Goal: Task Accomplishment & Management: Use online tool/utility

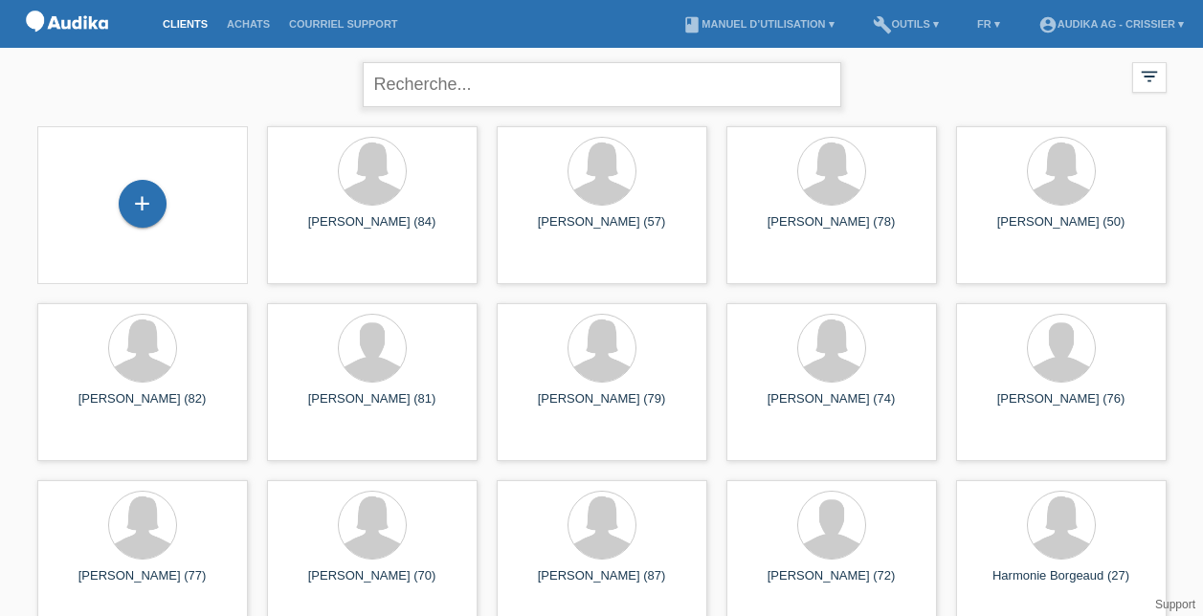
click at [568, 66] on input "text" at bounding box center [602, 84] width 479 height 45
paste input "[PERSON_NAME]"
type input "[PERSON_NAME]"
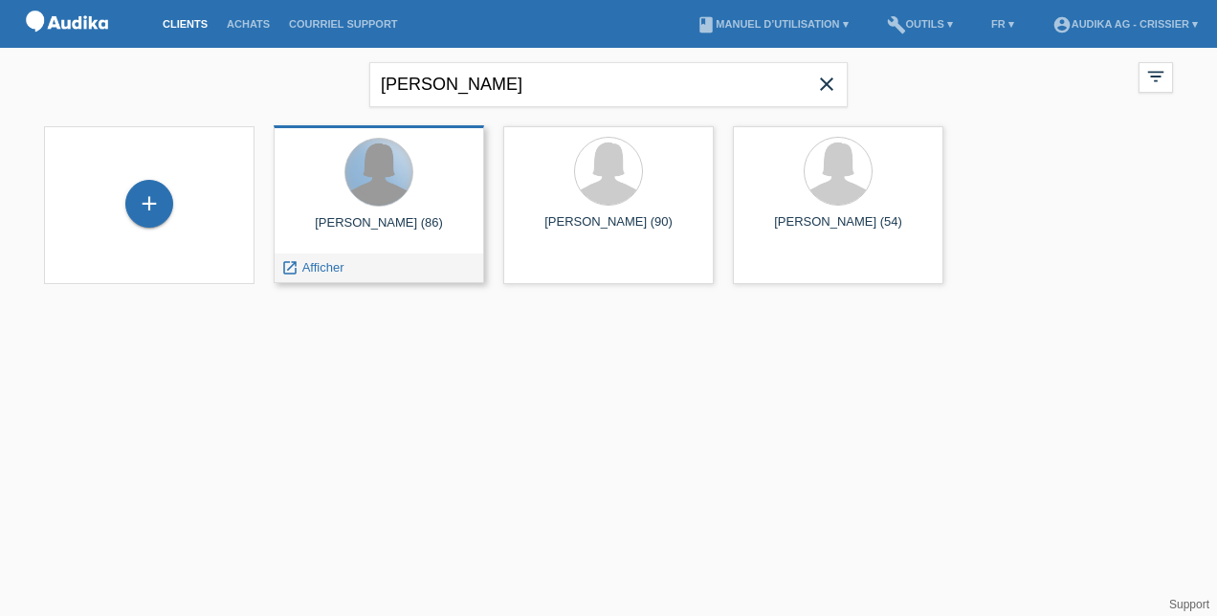
click at [375, 185] on div at bounding box center [379, 172] width 67 height 67
click at [303, 275] on div "launch Afficher" at bounding box center [313, 268] width 76 height 29
click at [306, 267] on span "Afficher" at bounding box center [323, 267] width 42 height 14
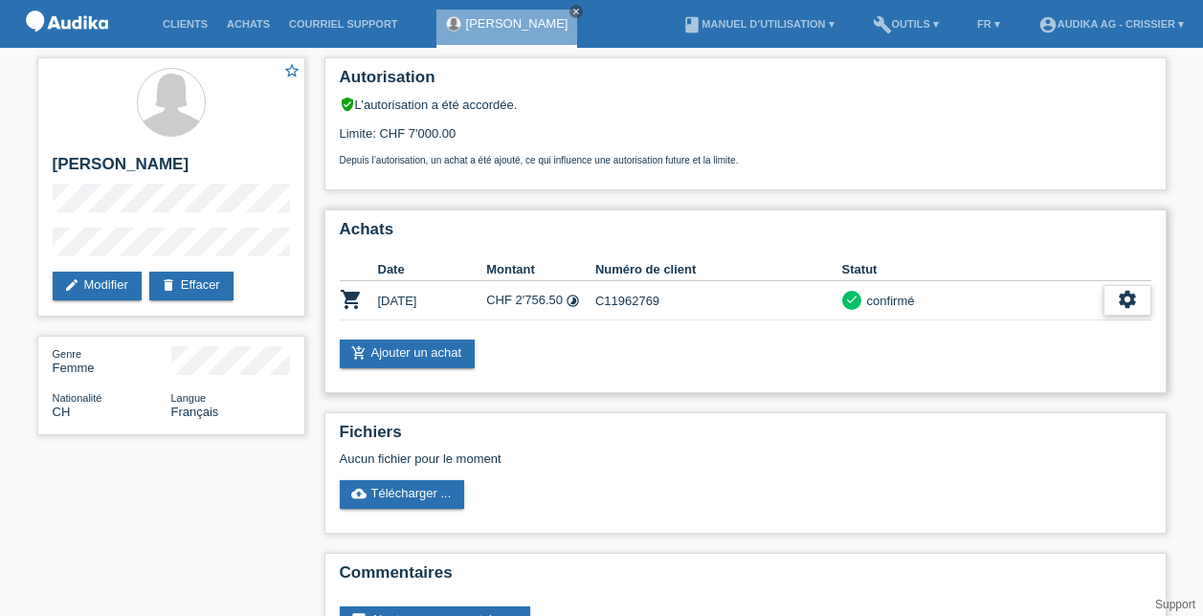
click at [1118, 289] on icon "settings" at bounding box center [1127, 299] width 21 height 21
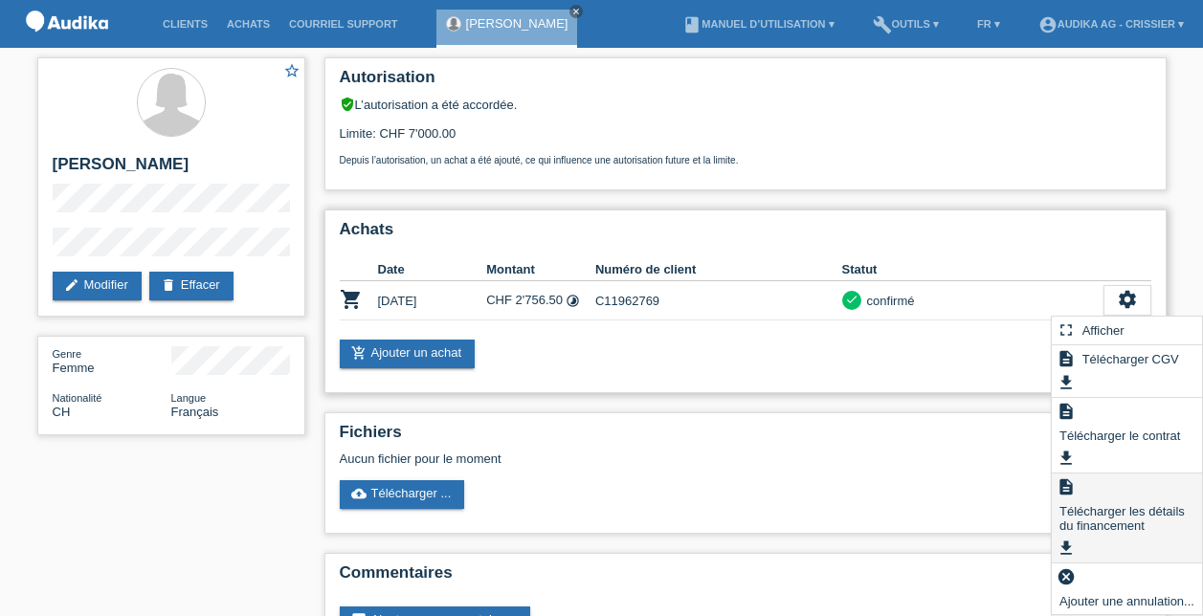
click at [1085, 514] on span "Télécharger les détails du financement" at bounding box center [1127, 518] width 141 height 37
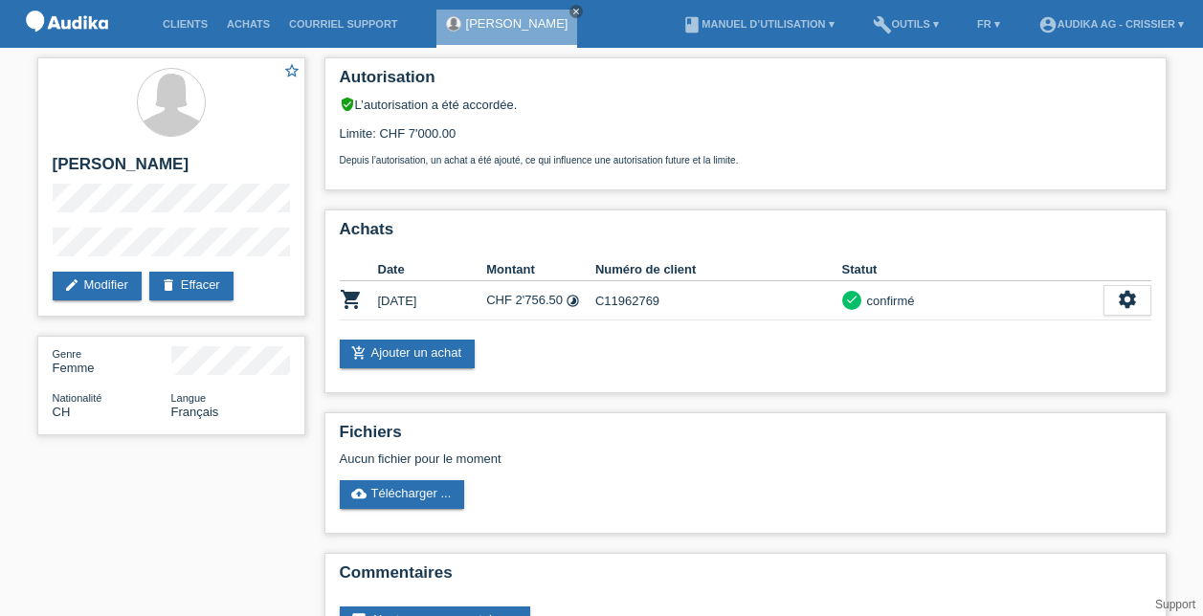
scroll to position [63, 0]
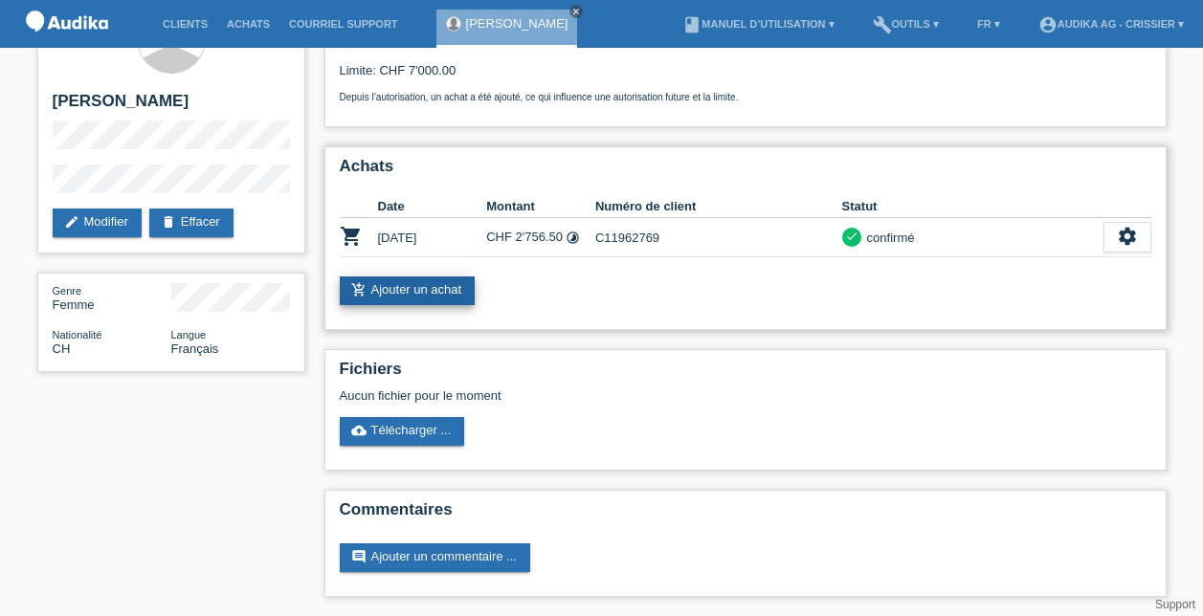
click at [404, 282] on link "add_shopping_cart Ajouter un achat" at bounding box center [408, 291] width 136 height 29
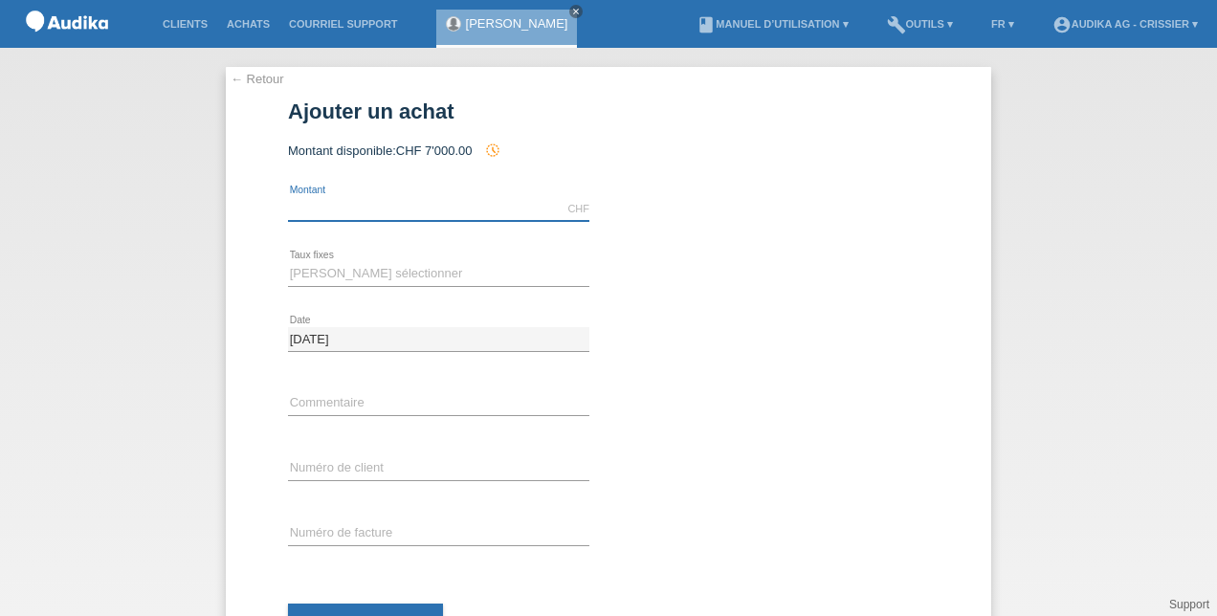
click at [413, 204] on input "text" at bounding box center [438, 209] width 301 height 24
type input "3889.00"
click at [331, 271] on select "[PERSON_NAME] sélectionner 12 versements 24 versements" at bounding box center [438, 273] width 301 height 23
select select "177"
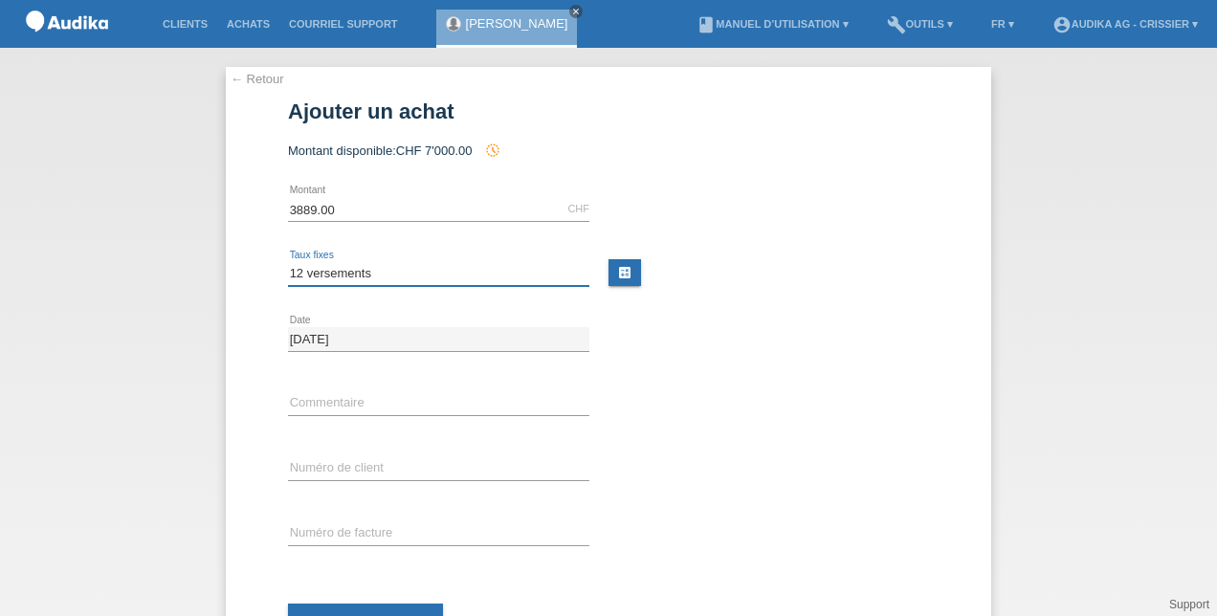
click at [288, 262] on select "Veuillez sélectionner 12 versements 24 versements" at bounding box center [438, 273] width 301 height 23
click at [236, 79] on link "← Retour" at bounding box center [258, 79] width 54 height 14
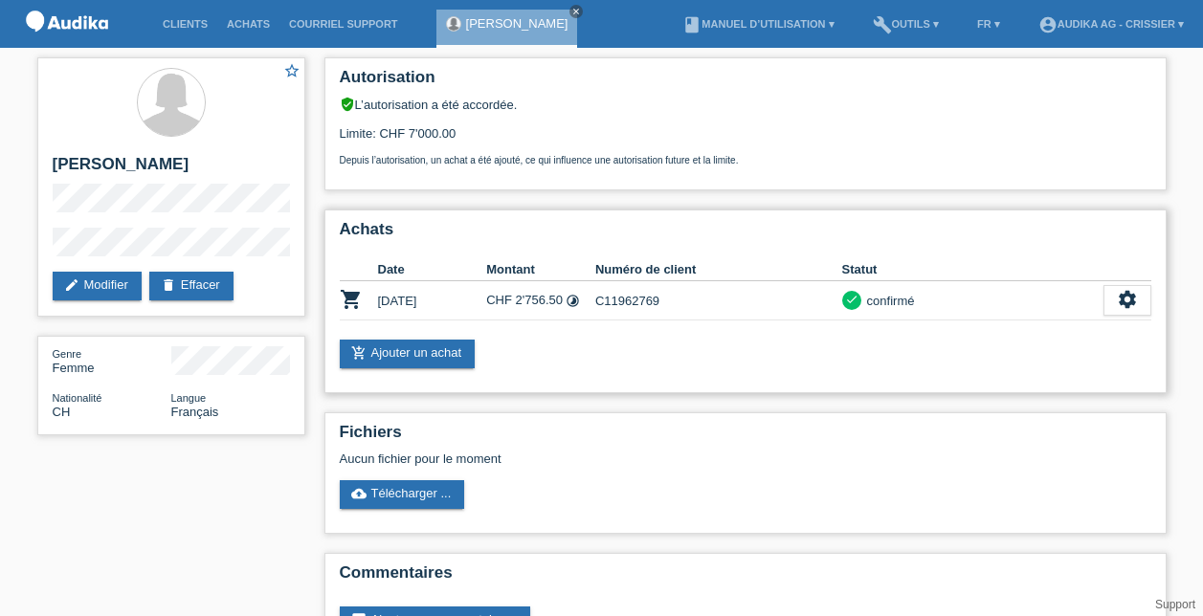
click at [578, 301] on icon "timelapse" at bounding box center [573, 301] width 14 height 14
click at [575, 301] on icon "timelapse" at bounding box center [573, 301] width 14 height 14
drag, startPoint x: 575, startPoint y: 301, endPoint x: 559, endPoint y: 237, distance: 66.2
click at [559, 237] on h2 "Achats" at bounding box center [746, 234] width 812 height 29
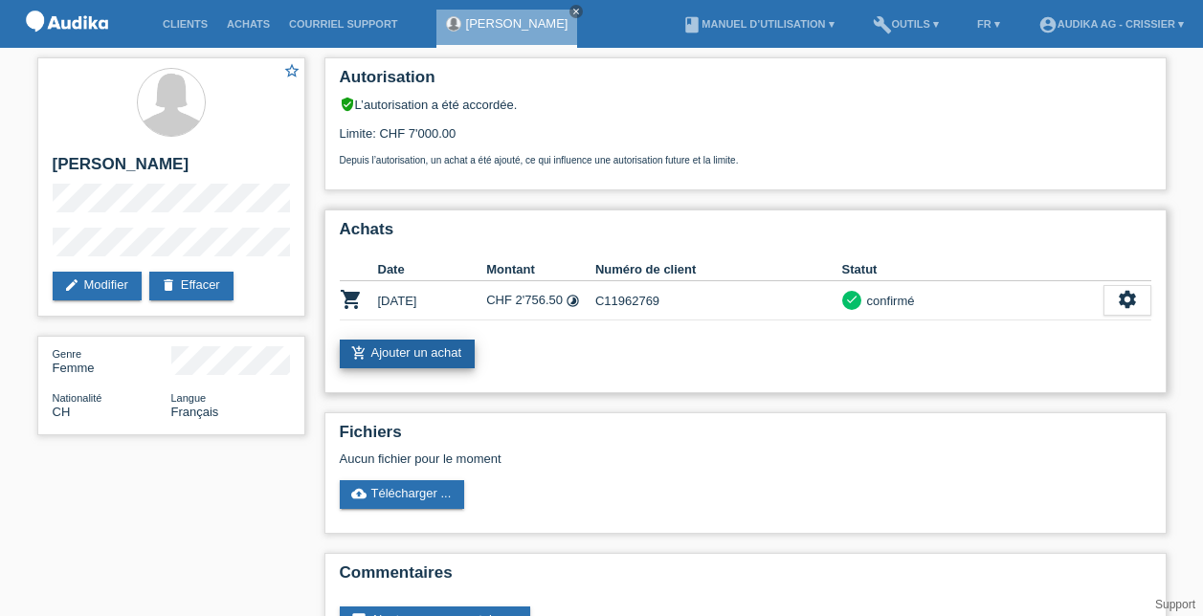
click at [436, 348] on link "add_shopping_cart Ajouter un achat" at bounding box center [408, 354] width 136 height 29
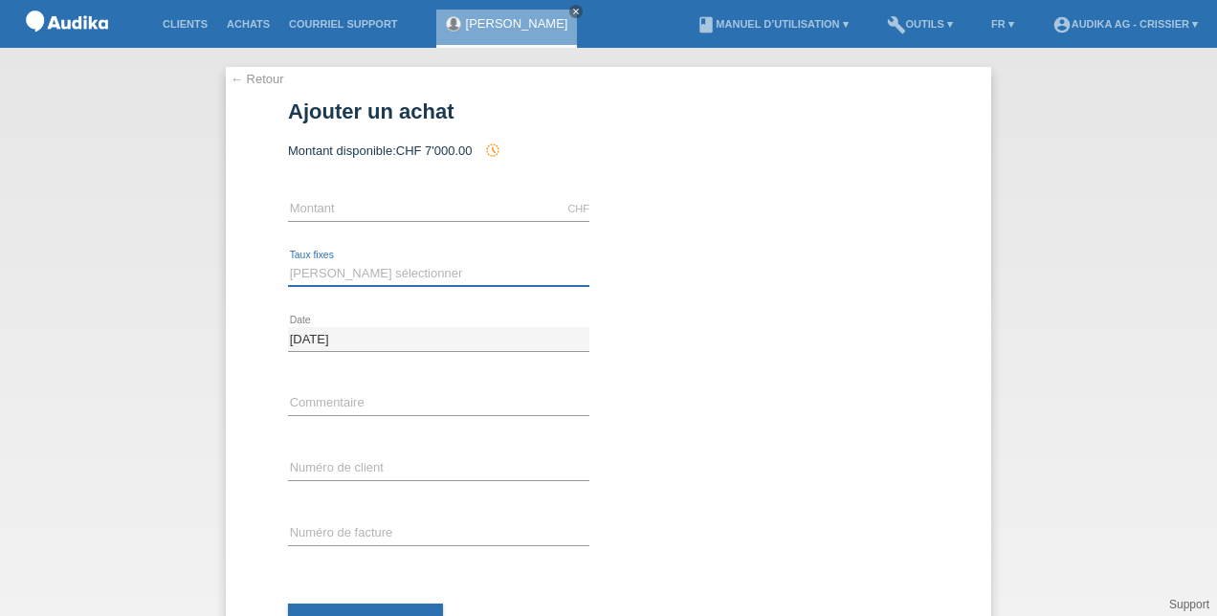
click at [395, 274] on select "[PERSON_NAME] sélectionner 12 versements 24 versements" at bounding box center [438, 273] width 301 height 23
click at [628, 199] on div "CHF error [GEOGRAPHIC_DATA]" at bounding box center [608, 209] width 641 height 65
click at [240, 74] on link "← Retour" at bounding box center [258, 79] width 54 height 14
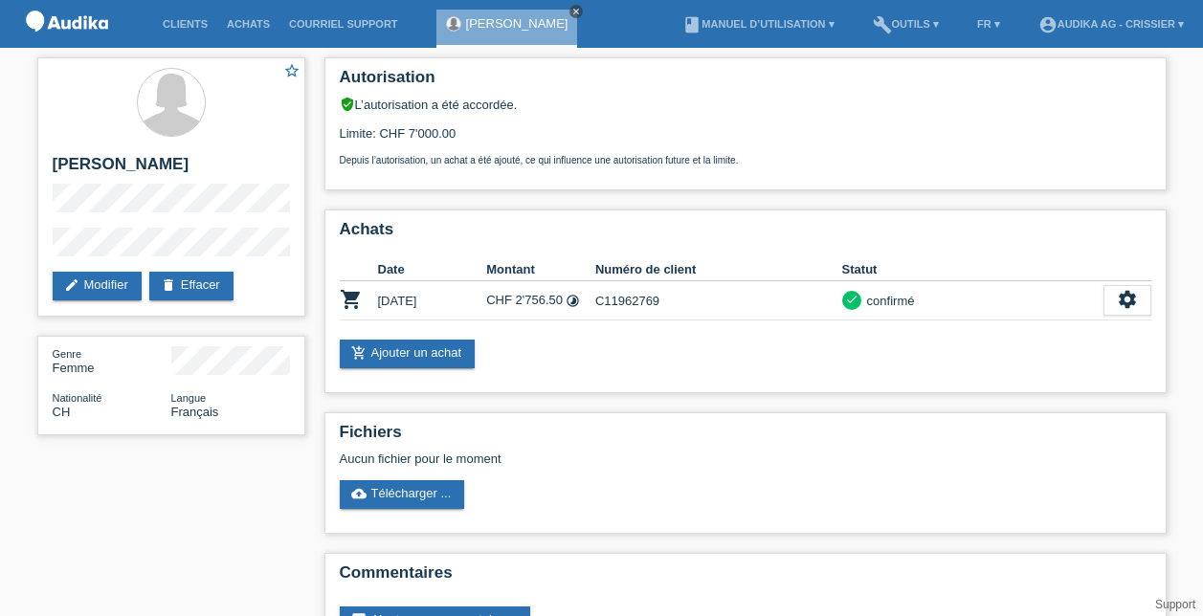
click at [571, 11] on icon "close" at bounding box center [576, 12] width 10 height 10
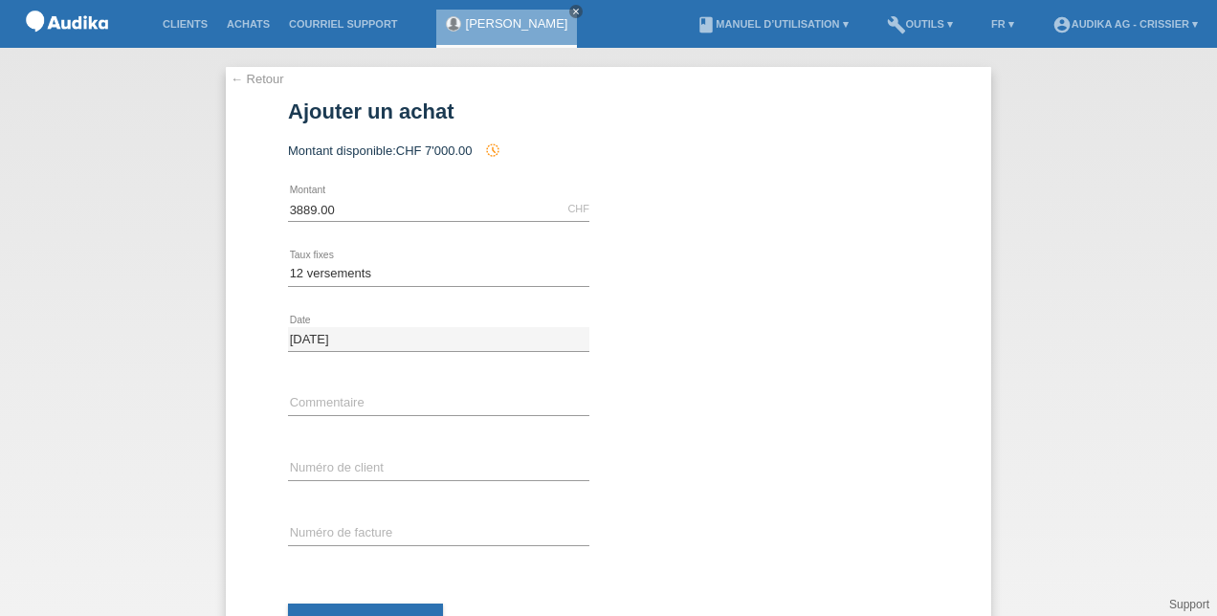
select select "177"
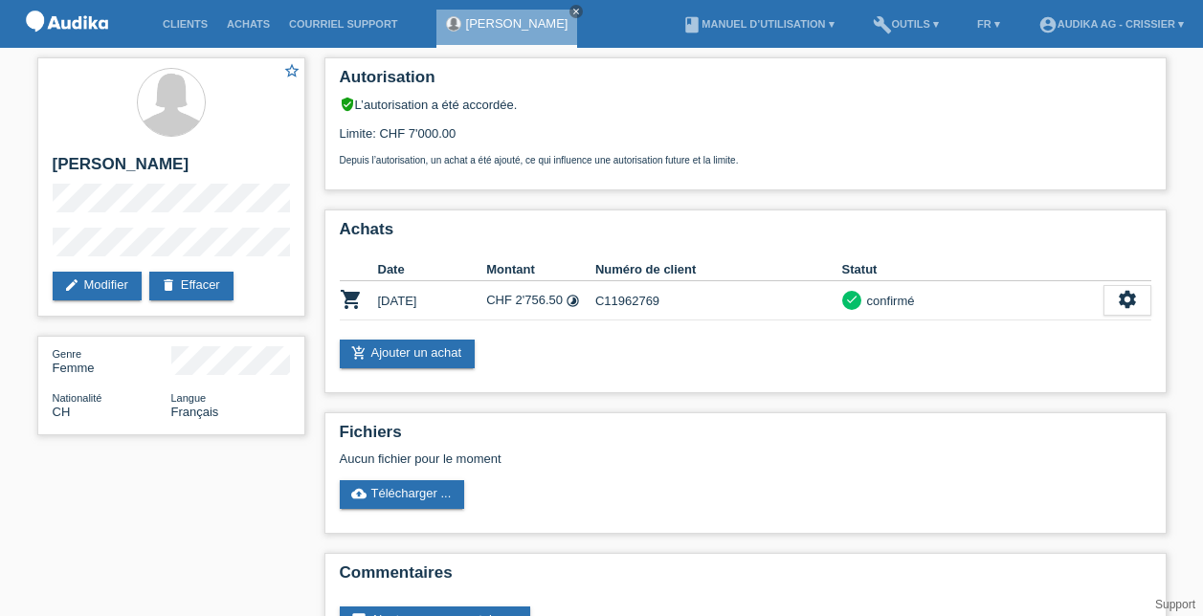
scroll to position [63, 0]
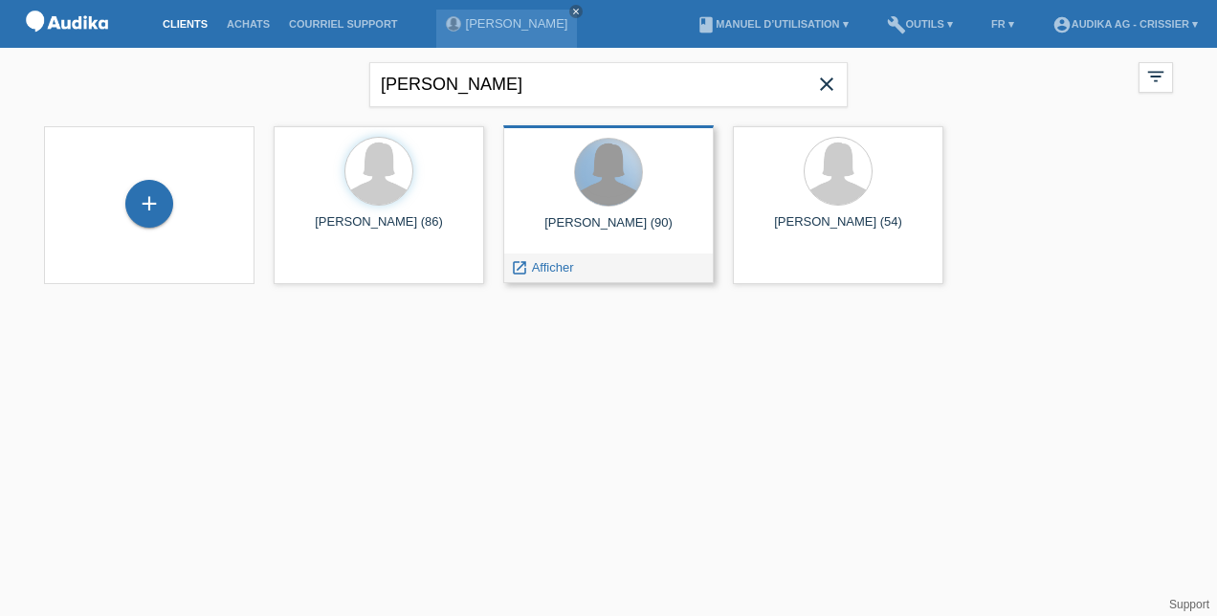
click at [618, 202] on div at bounding box center [608, 172] width 67 height 67
click at [565, 267] on span "Afficher" at bounding box center [553, 267] width 42 height 14
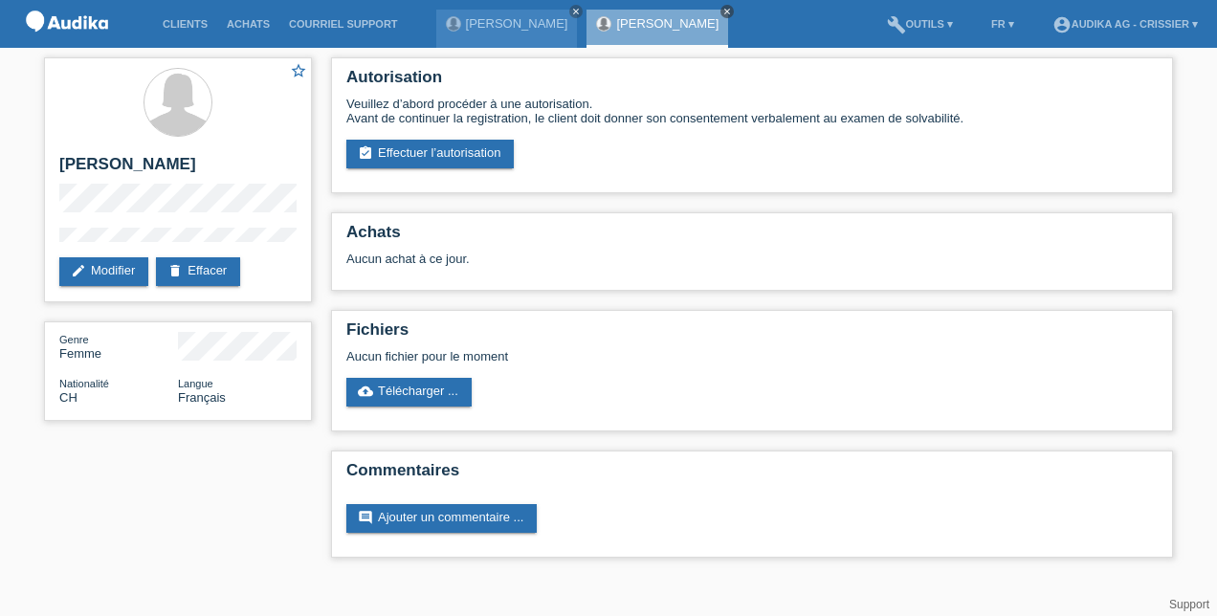
click at [721, 16] on link "close" at bounding box center [727, 11] width 13 height 13
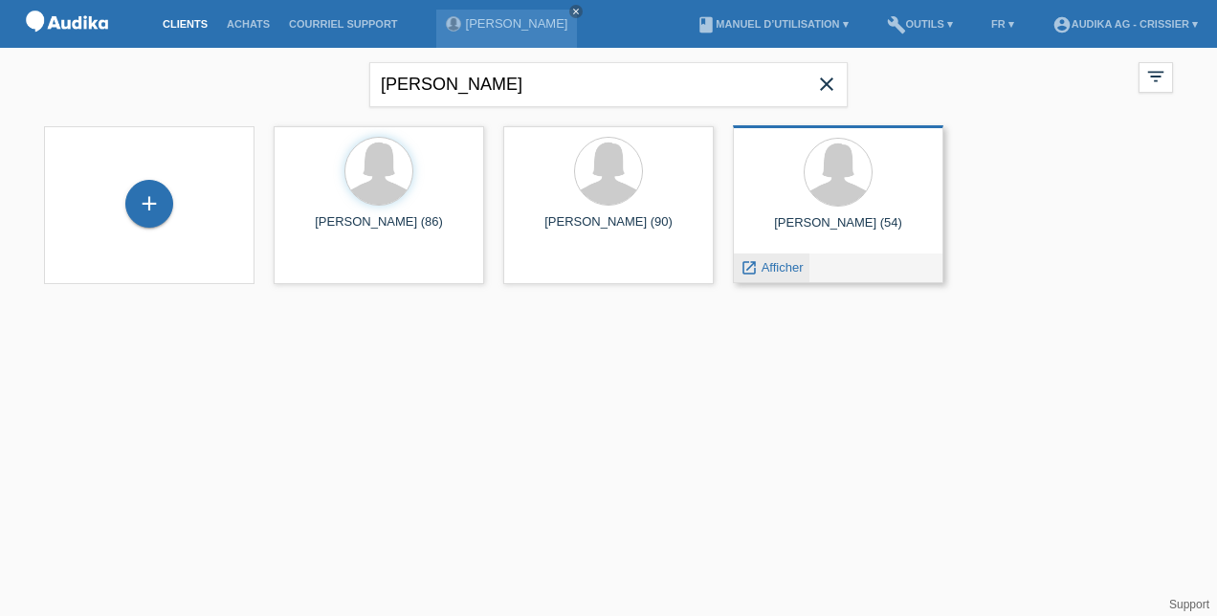
click at [778, 264] on span "Afficher" at bounding box center [783, 267] width 42 height 14
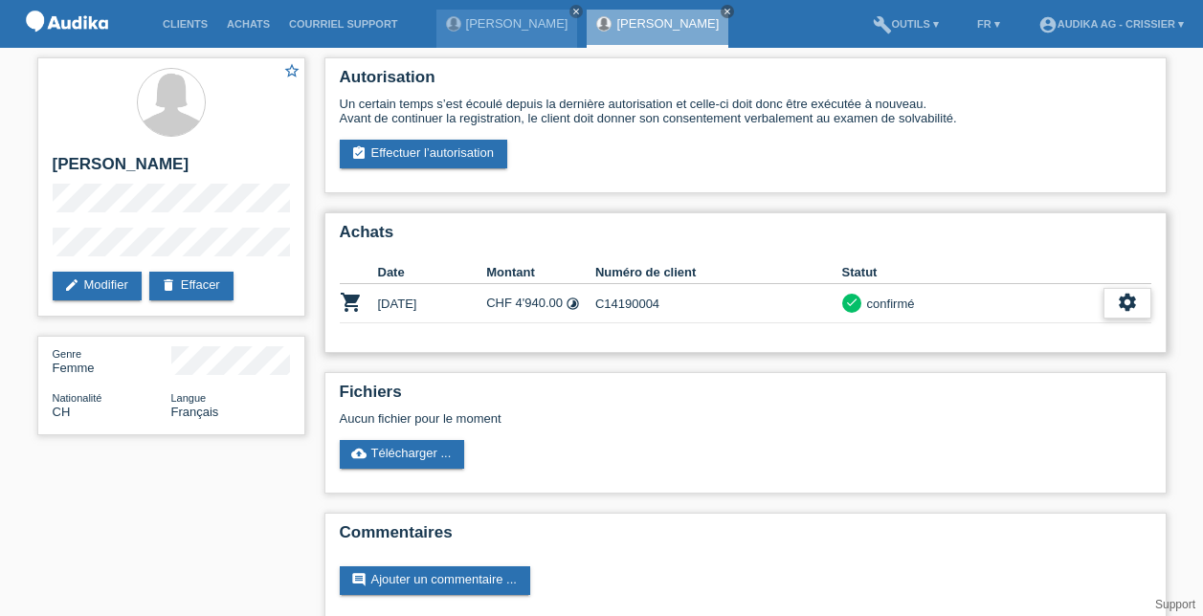
click at [1134, 307] on icon "settings" at bounding box center [1127, 302] width 21 height 21
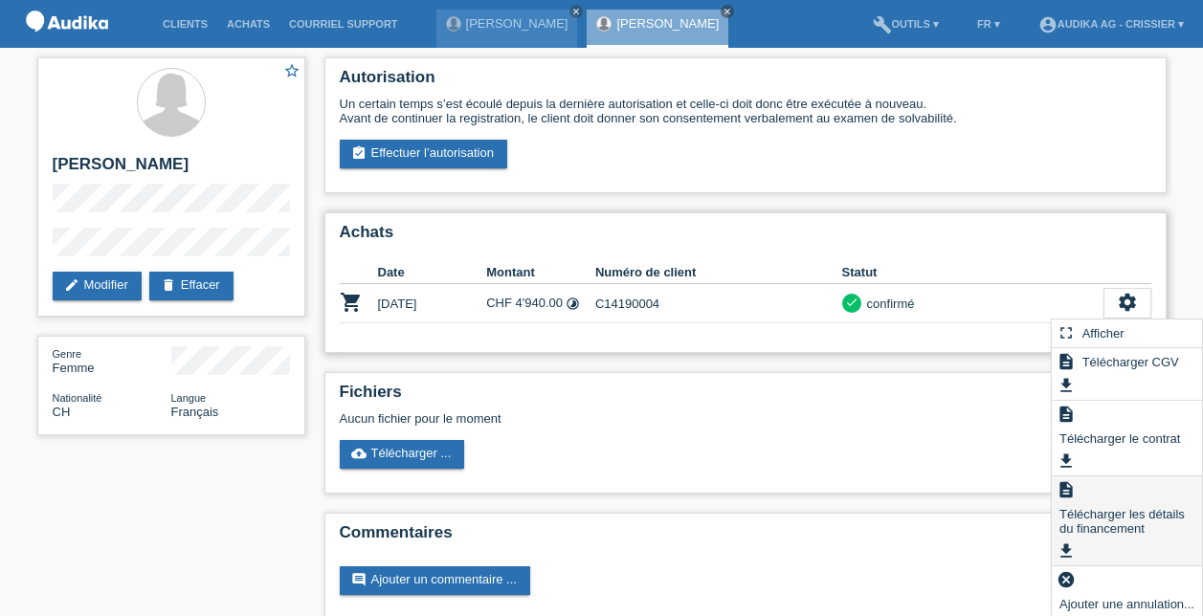
click at [1103, 502] on span "Télécharger les détails du financement" at bounding box center [1127, 520] width 141 height 37
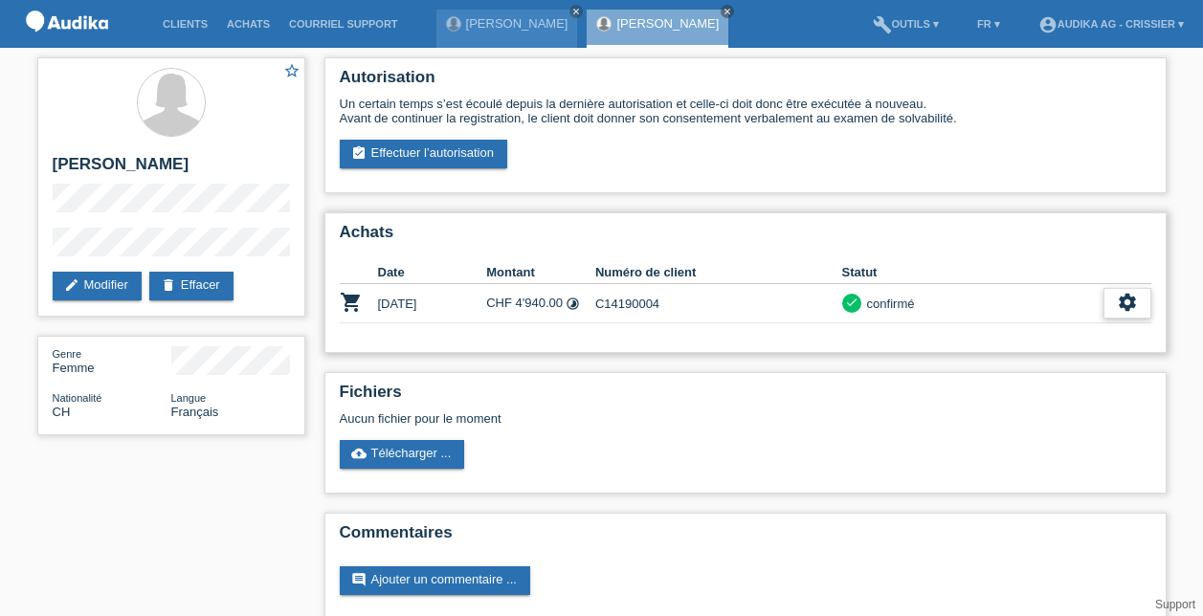
click at [1124, 310] on icon "settings" at bounding box center [1127, 302] width 21 height 21
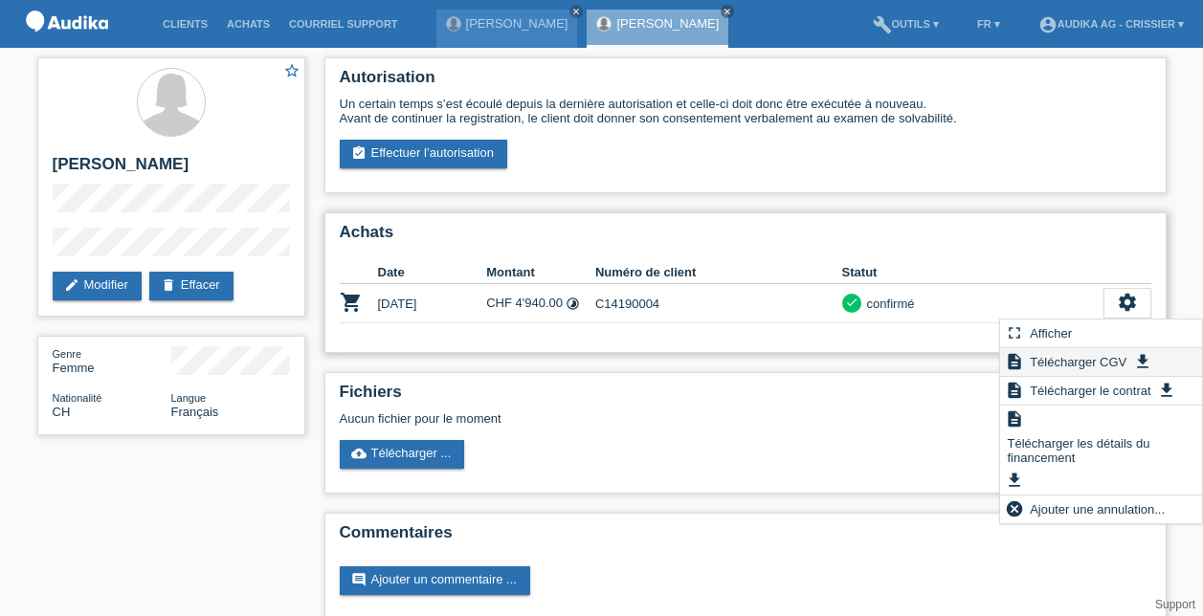
click at [1088, 357] on span "Télécharger CGV" at bounding box center [1078, 361] width 102 height 23
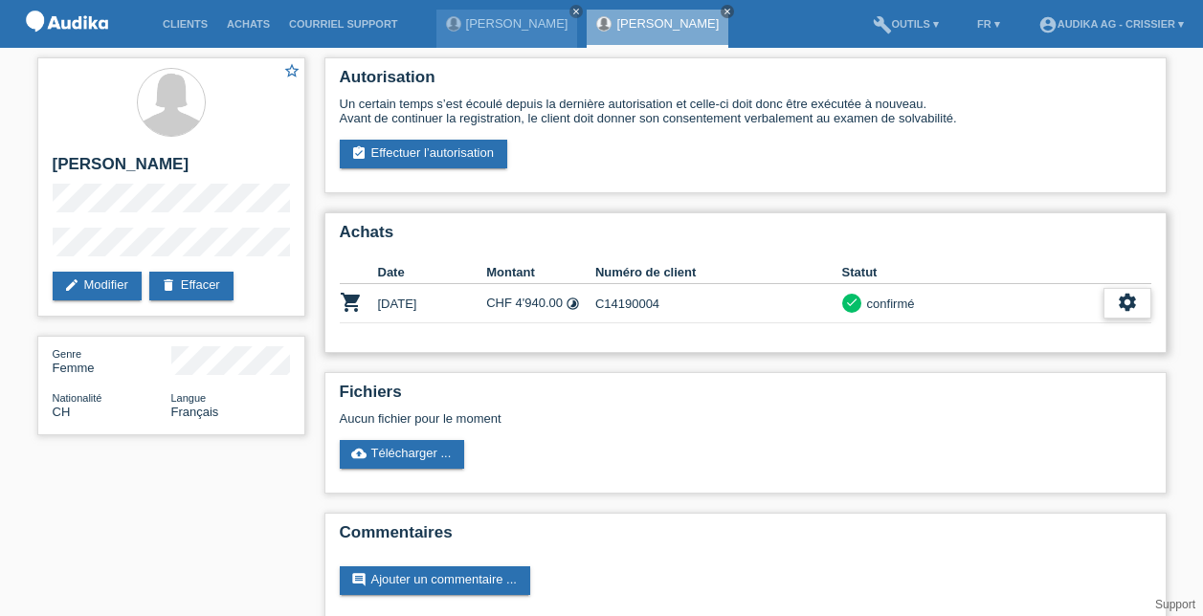
click at [1145, 301] on div "settings" at bounding box center [1128, 303] width 48 height 31
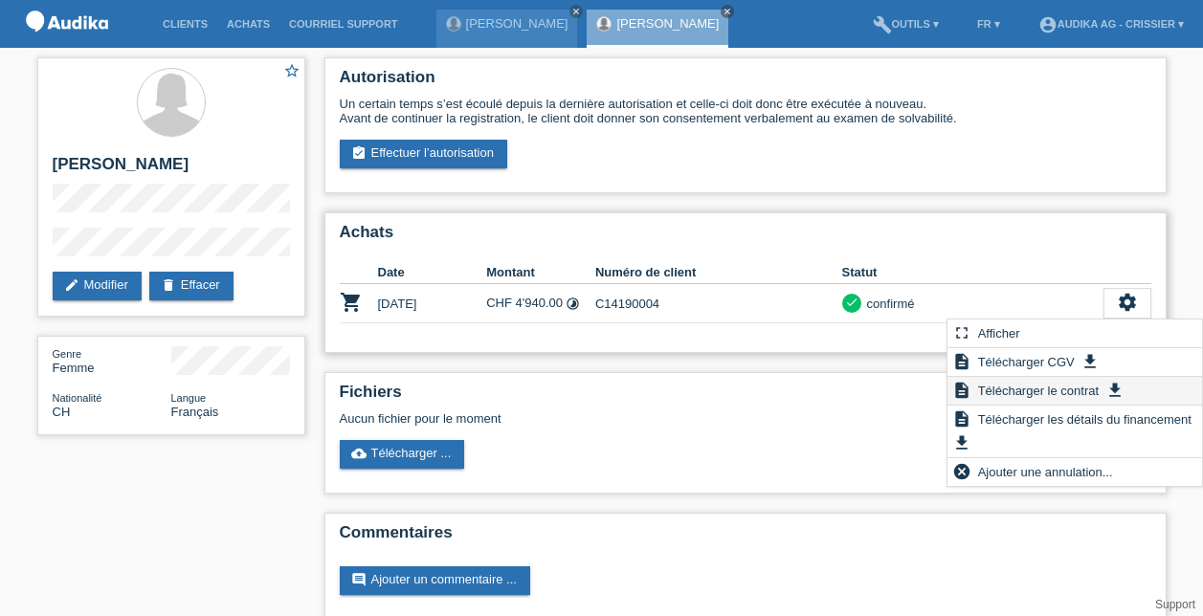
click at [1074, 390] on span "Télécharger le contrat" at bounding box center [1038, 390] width 126 height 23
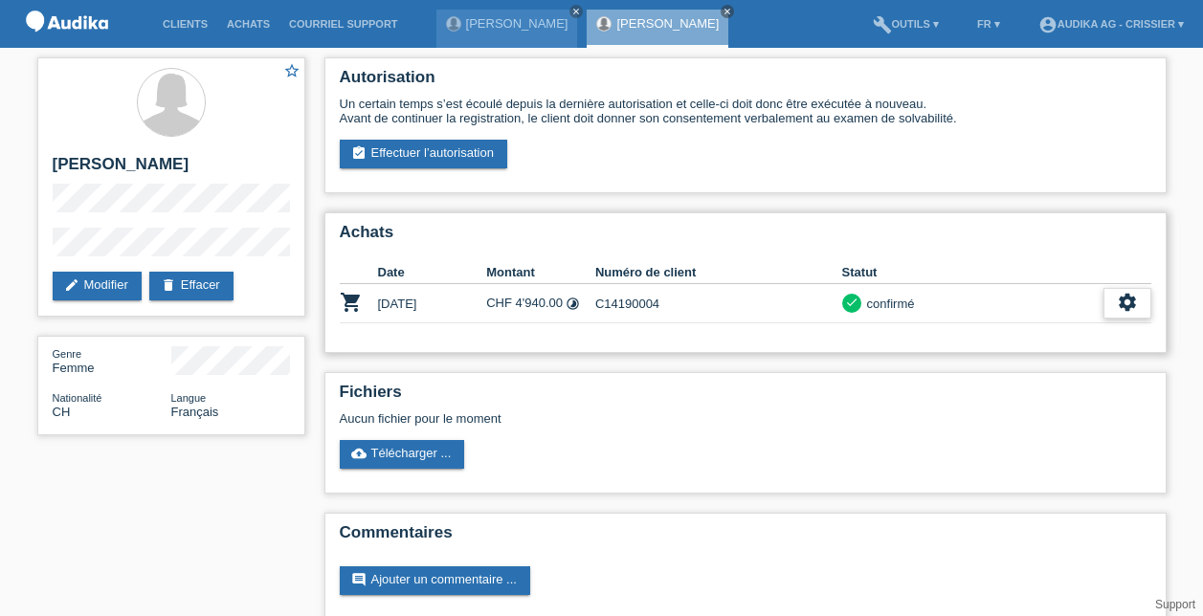
click at [1129, 312] on icon "settings" at bounding box center [1127, 302] width 21 height 21
